Goal: Information Seeking & Learning: Check status

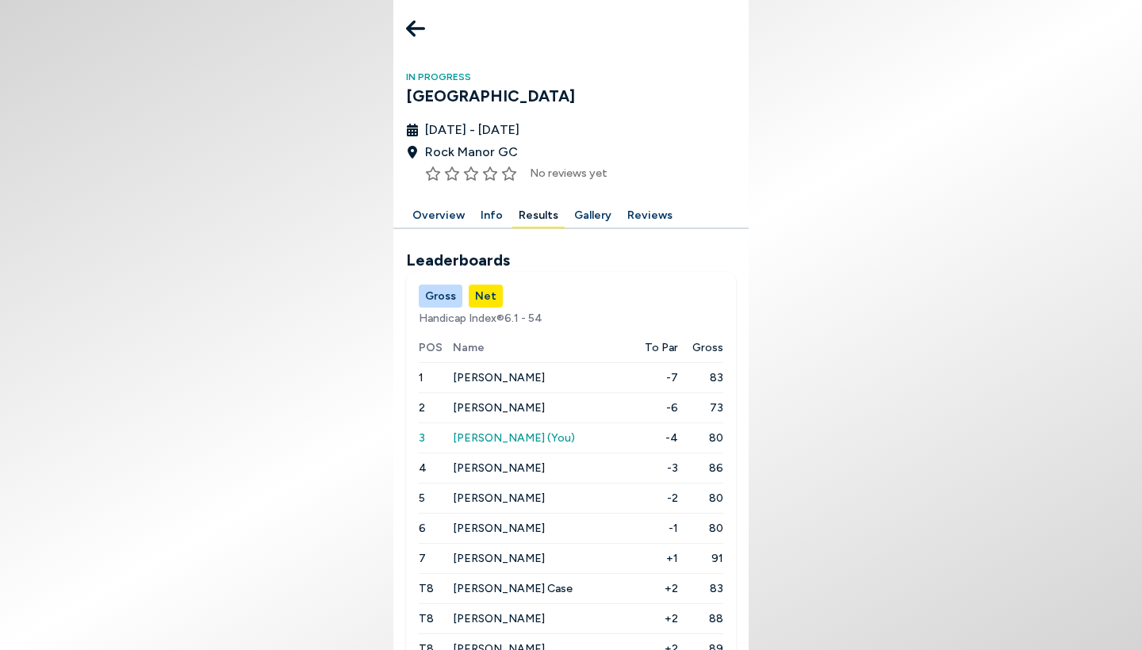
click at [412, 17] on icon at bounding box center [415, 29] width 19 height 32
click at [410, 29] on icon at bounding box center [415, 29] width 19 height 17
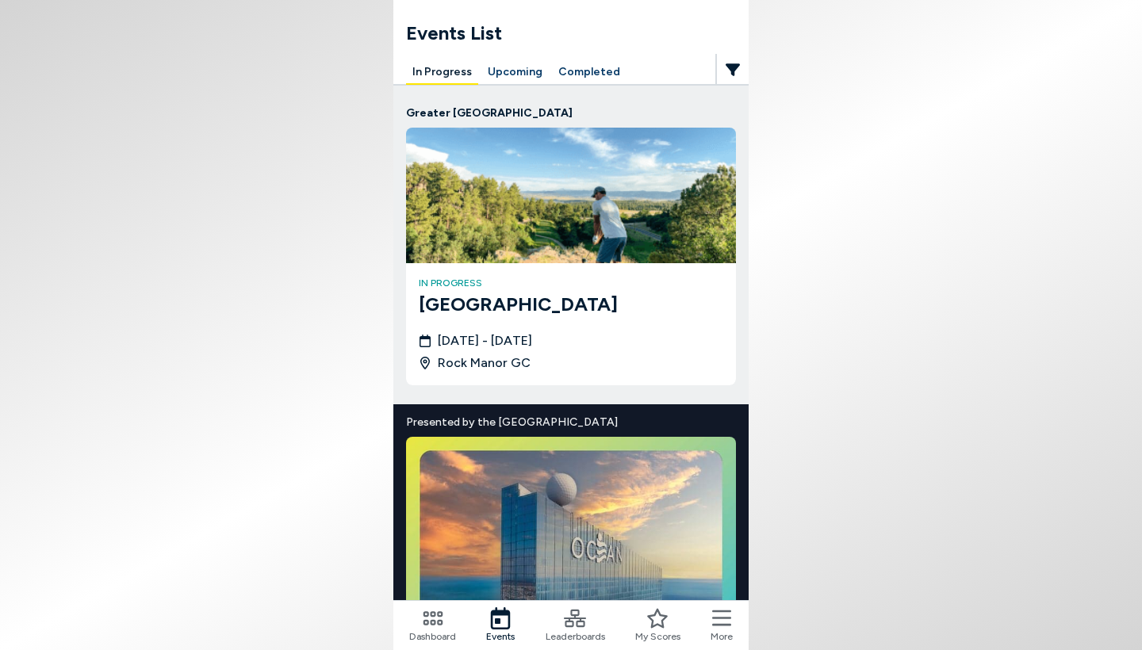
click at [580, 621] on icon at bounding box center [575, 618] width 22 height 17
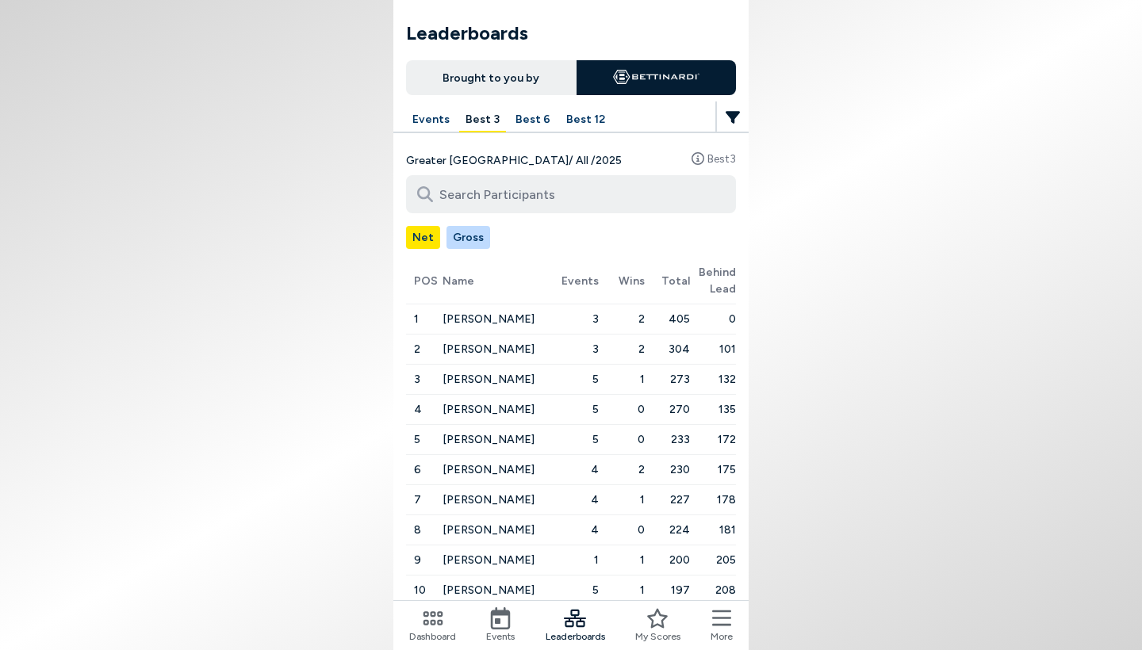
click at [574, 117] on button "Best 12" at bounding box center [586, 120] width 52 height 25
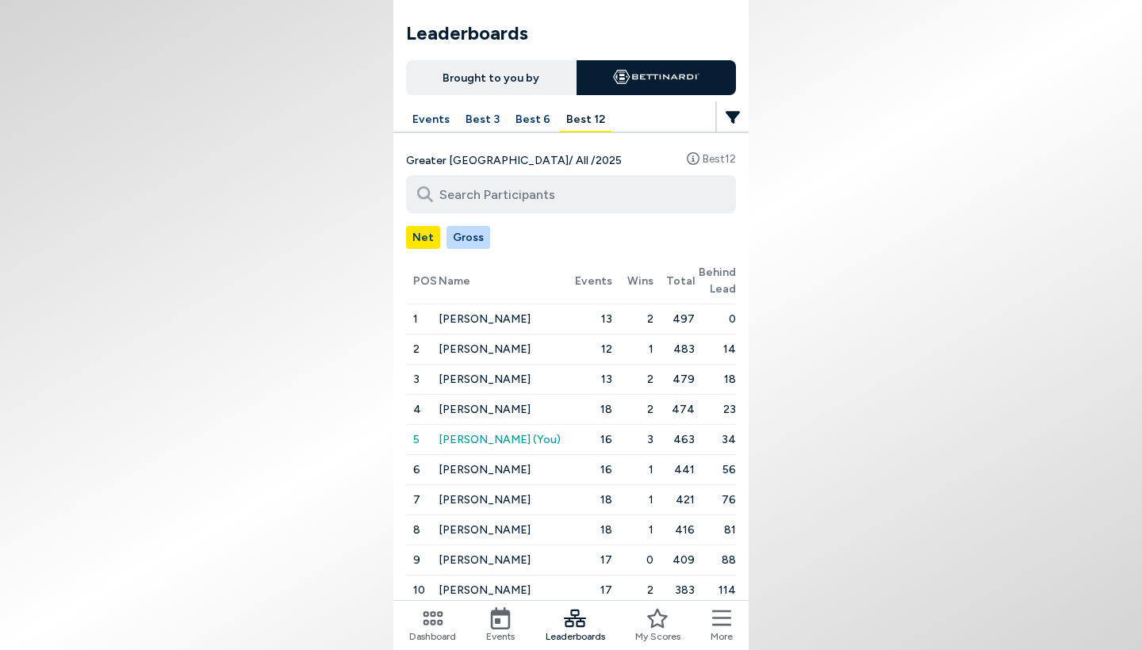
click at [578, 118] on button "Best 12" at bounding box center [586, 120] width 52 height 25
click at [492, 209] on input at bounding box center [571, 194] width 330 height 38
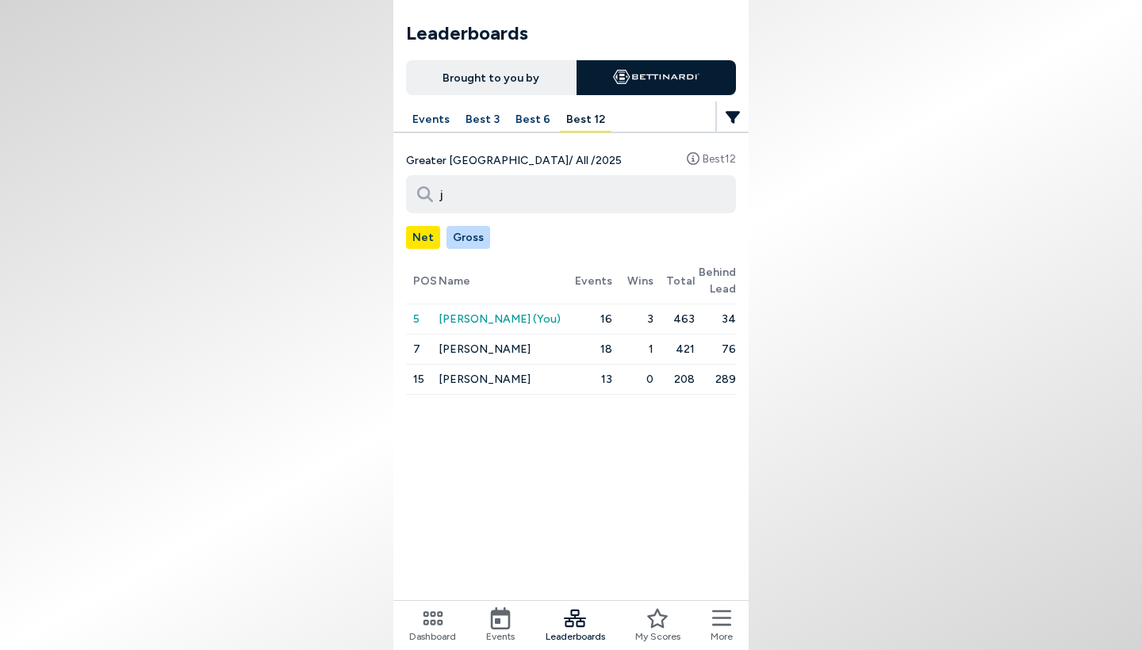
type input "j"
click at [478, 324] on span "[PERSON_NAME] (You)" at bounding box center [500, 319] width 122 height 26
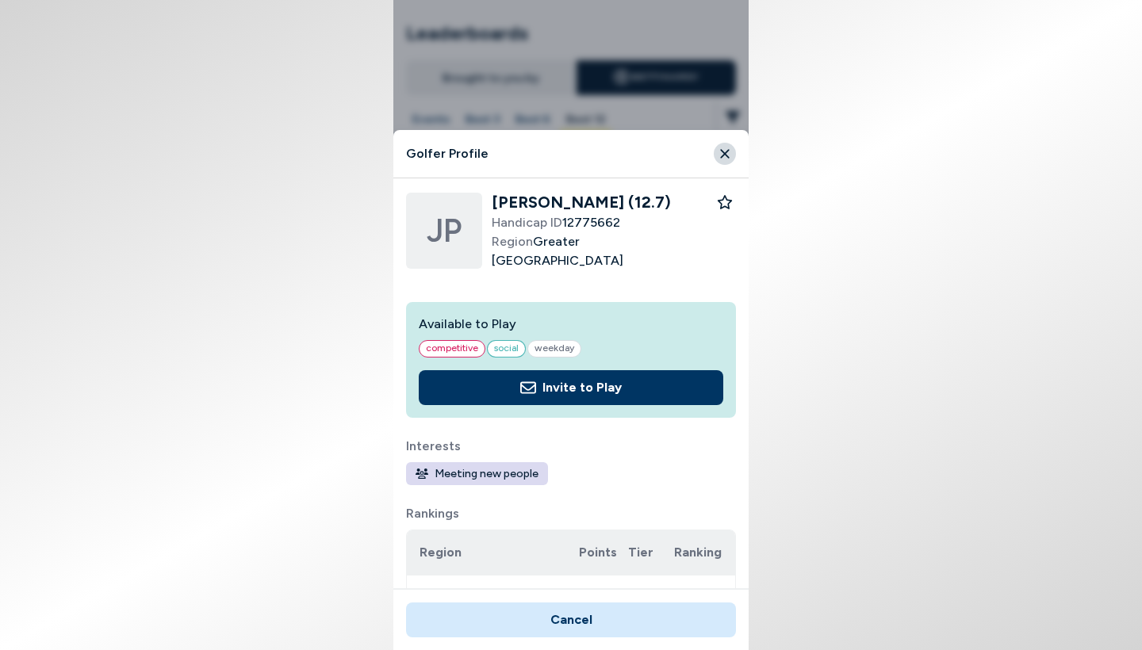
click at [726, 158] on icon "Close" at bounding box center [725, 154] width 14 height 14
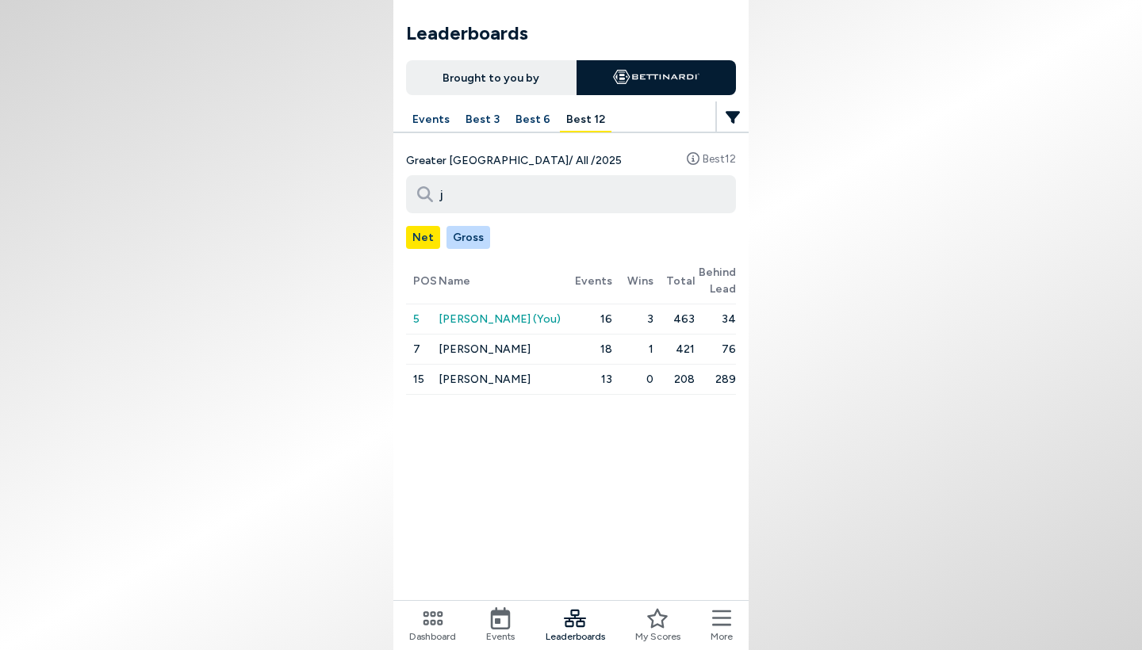
click at [465, 241] on button "Gross" at bounding box center [468, 237] width 44 height 23
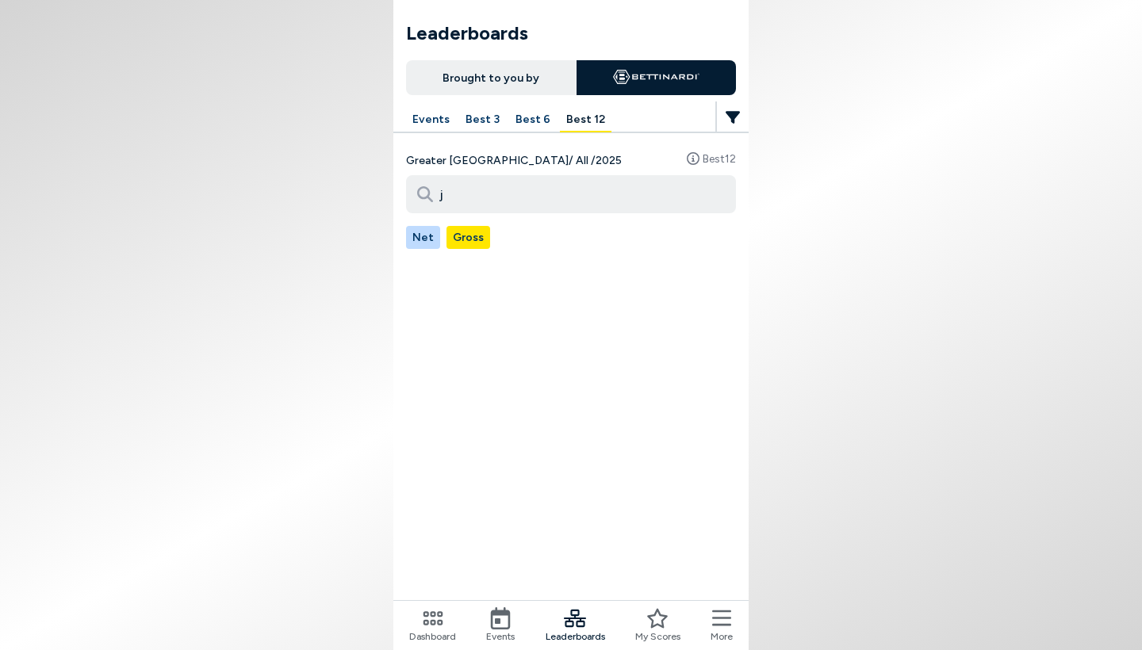
click at [415, 239] on button "Net" at bounding box center [423, 237] width 34 height 23
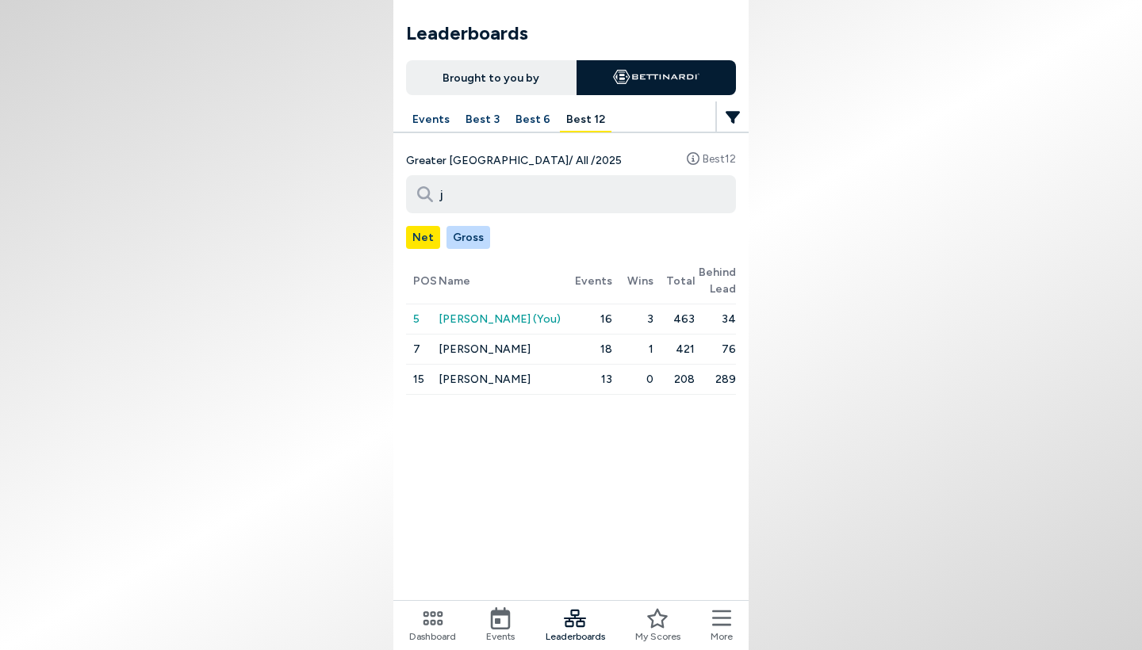
click at [495, 623] on icon at bounding box center [501, 618] width 20 height 22
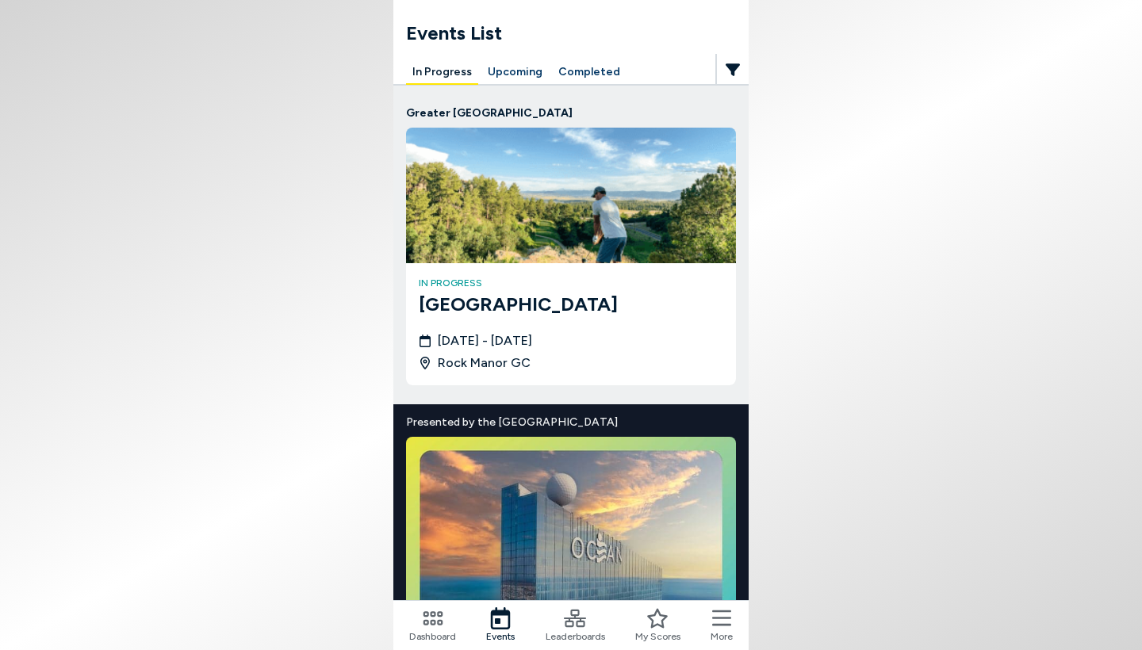
click at [528, 178] on img at bounding box center [571, 196] width 330 height 136
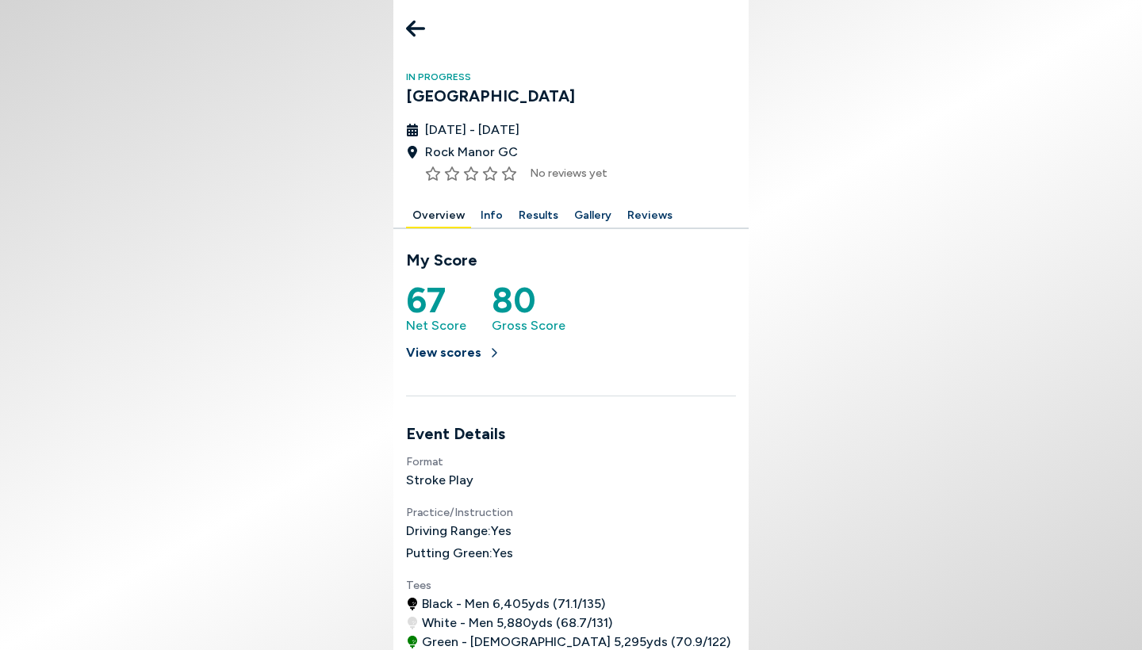
click at [524, 215] on button "Results" at bounding box center [538, 216] width 52 height 25
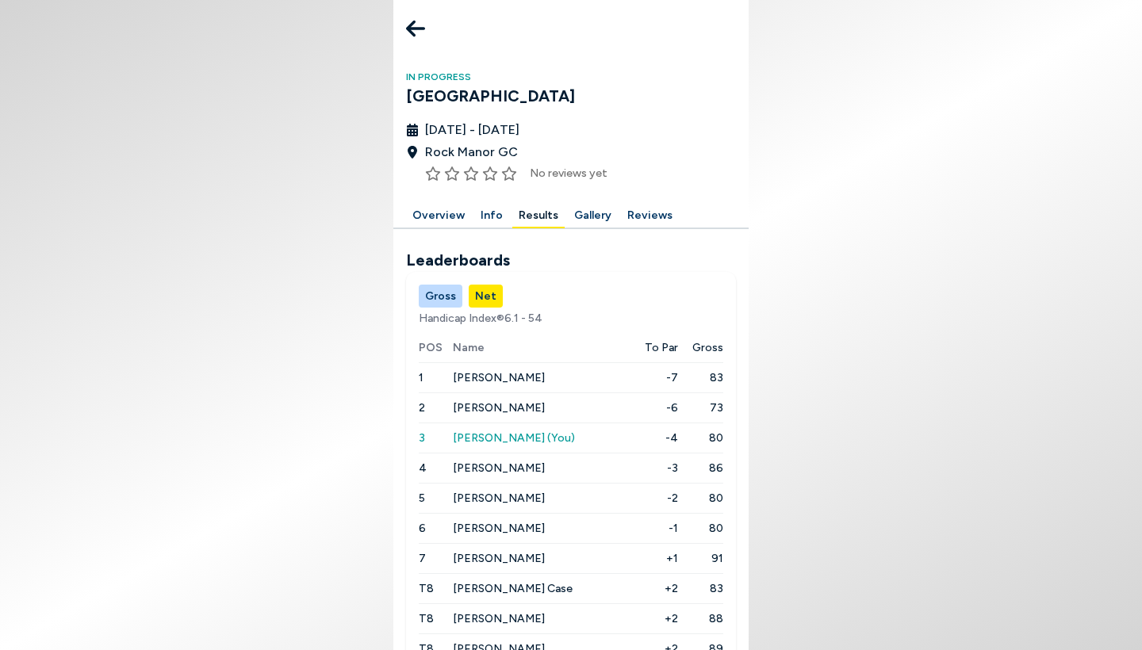
click at [465, 409] on span "[PERSON_NAME]" at bounding box center [499, 407] width 92 height 13
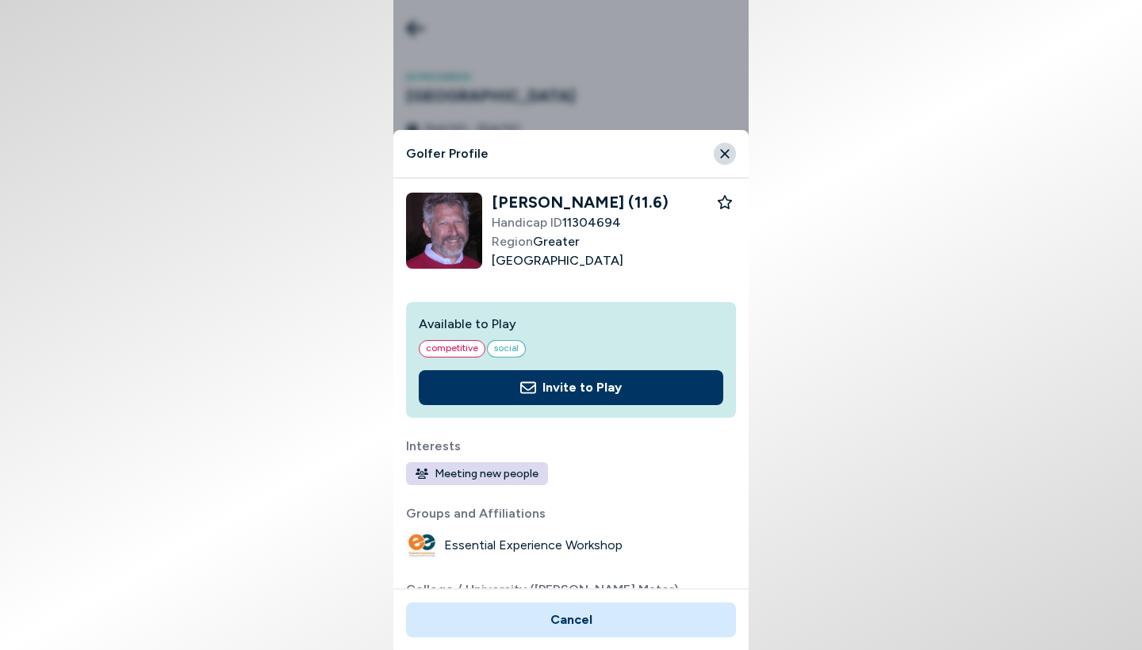
click at [727, 146] on button "Close" at bounding box center [725, 154] width 22 height 22
